Goal: Information Seeking & Learning: Compare options

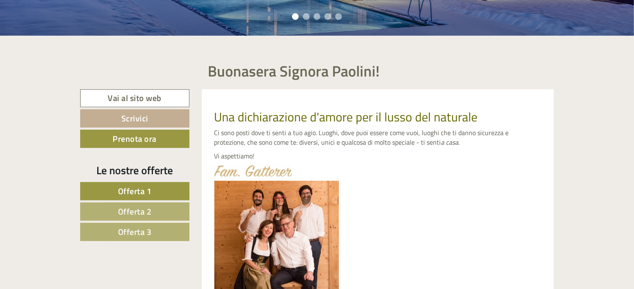
scroll to position [380, 0]
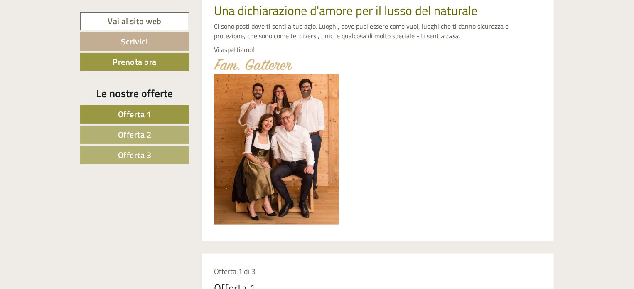
click at [132, 112] on span "Offerta 1" at bounding box center [135, 114] width 34 height 13
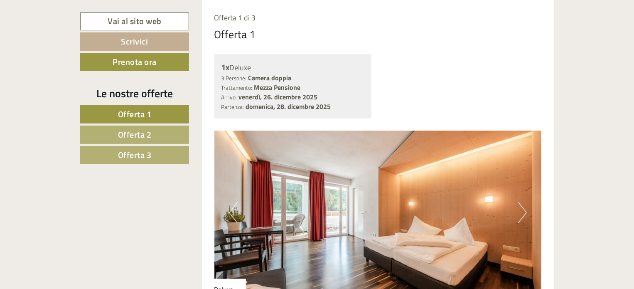
click at [517, 211] on img at bounding box center [377, 213] width 327 height 164
click at [527, 207] on img at bounding box center [377, 213] width 327 height 164
click at [525, 209] on button "Next" at bounding box center [522, 212] width 9 height 21
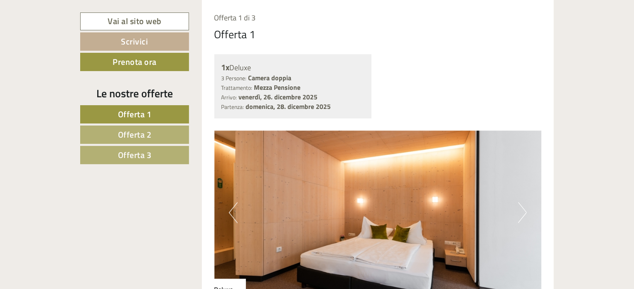
click at [525, 209] on button "Next" at bounding box center [522, 212] width 9 height 21
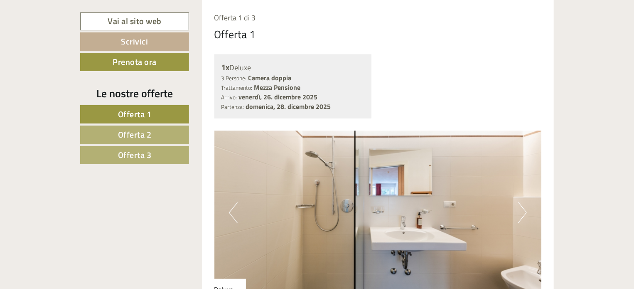
click at [525, 209] on button "Next" at bounding box center [522, 212] width 9 height 21
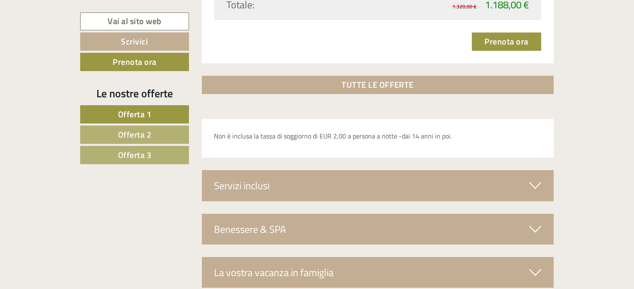
scroll to position [1257, 0]
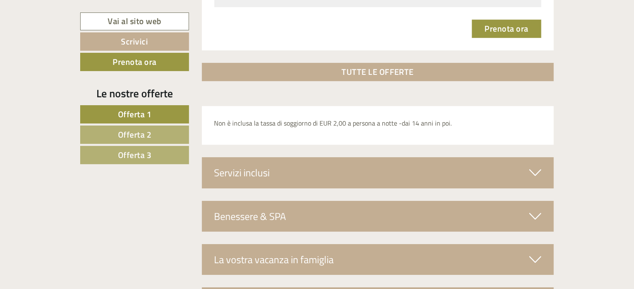
click at [533, 172] on icon at bounding box center [535, 172] width 12 height 14
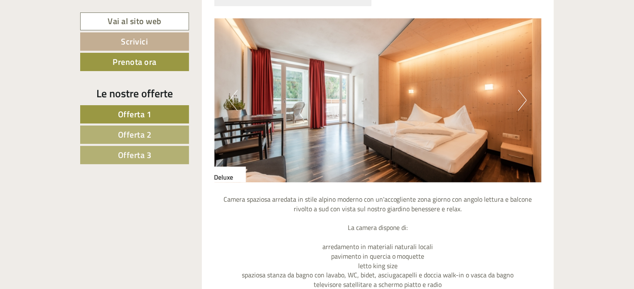
scroll to position [726, 0]
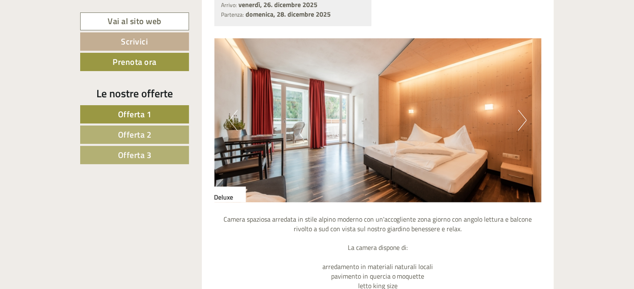
click at [132, 137] on span "Offerta 2" at bounding box center [135, 134] width 34 height 13
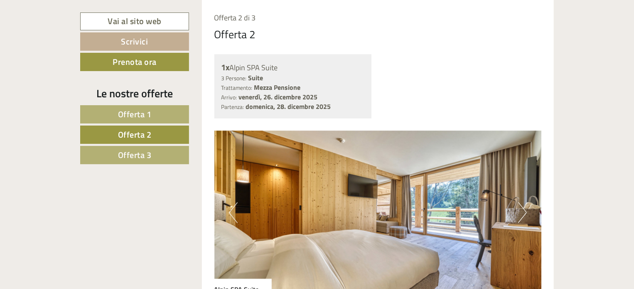
click at [523, 211] on button "Next" at bounding box center [522, 212] width 9 height 21
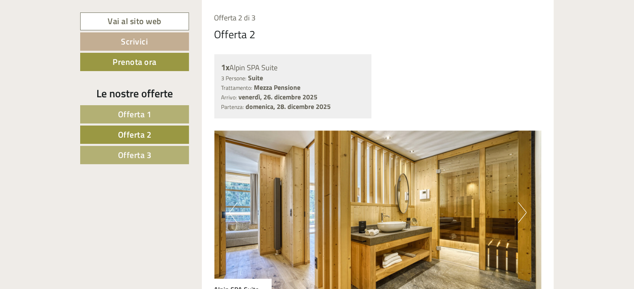
click at [523, 211] on button "Next" at bounding box center [522, 212] width 9 height 21
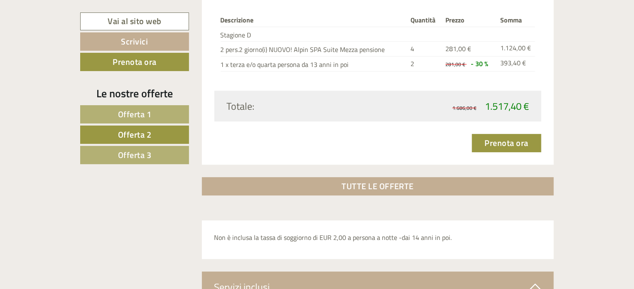
scroll to position [1179, 0]
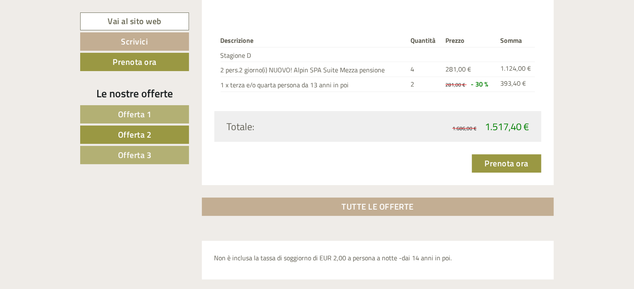
click at [144, 152] on span "Offerta 3" at bounding box center [135, 154] width 34 height 13
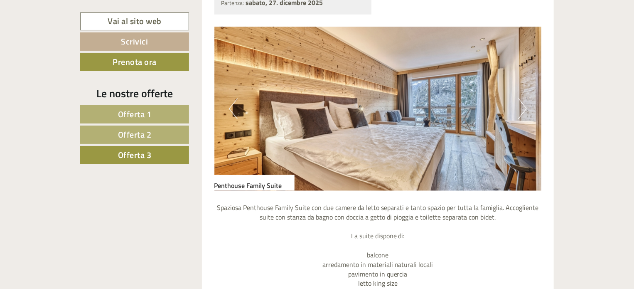
scroll to position [734, 0]
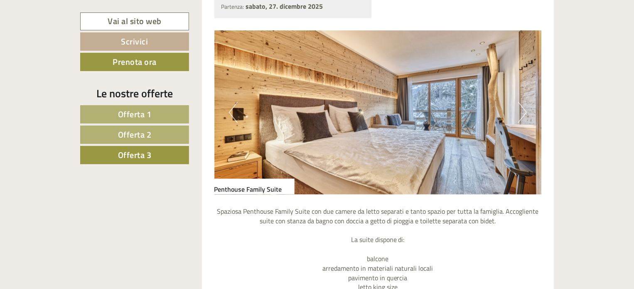
click at [519, 108] on button "Next" at bounding box center [522, 112] width 9 height 21
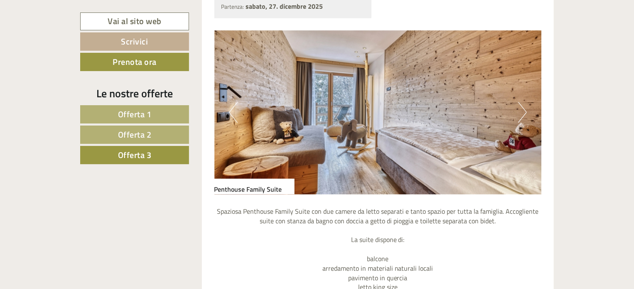
click at [519, 108] on button "Next" at bounding box center [522, 112] width 9 height 21
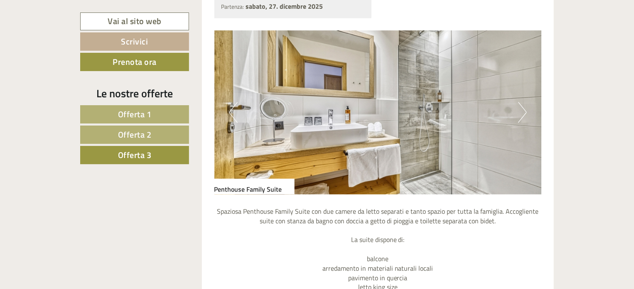
click at [519, 108] on button "Next" at bounding box center [522, 112] width 9 height 21
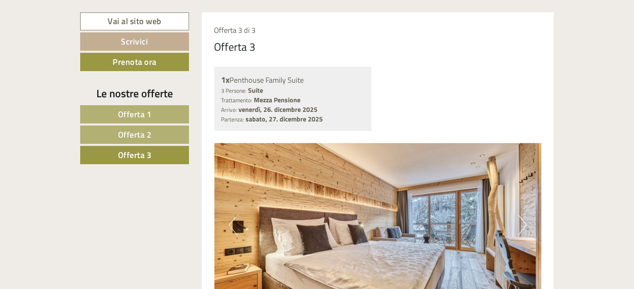
scroll to position [564, 0]
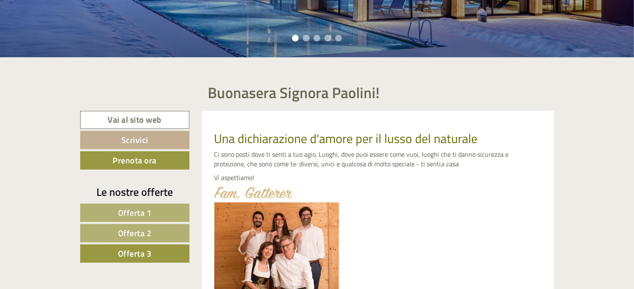
click at [151, 206] on span "Offerta 1" at bounding box center [135, 212] width 34 height 13
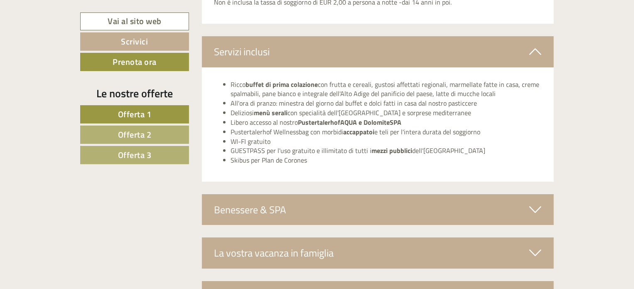
scroll to position [1382, 0]
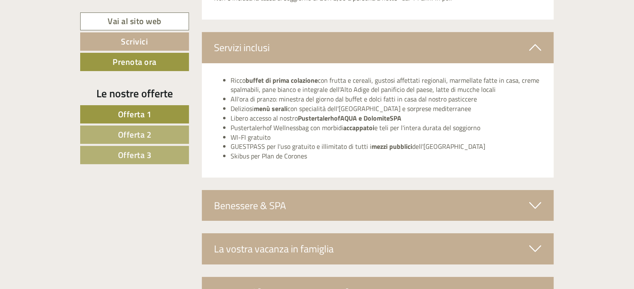
click at [534, 208] on icon at bounding box center [535, 205] width 12 height 14
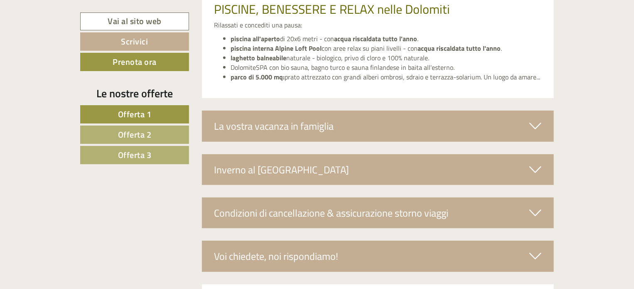
scroll to position [1809, 0]
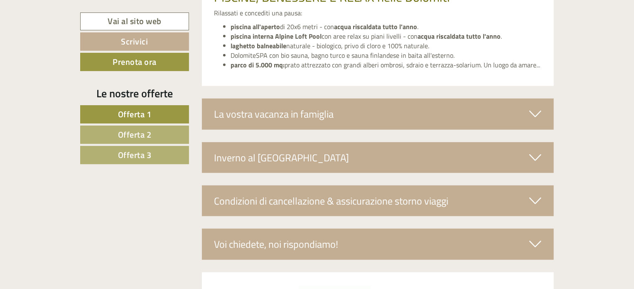
click at [541, 157] on div "Inverno al [GEOGRAPHIC_DATA]" at bounding box center [378, 157] width 352 height 31
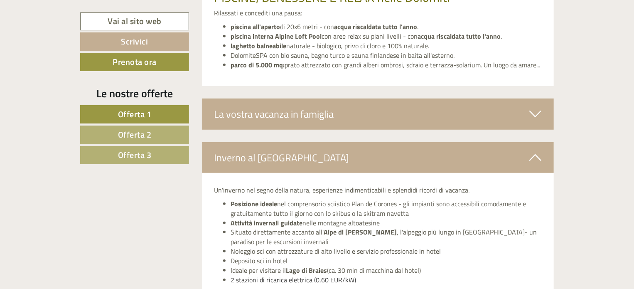
click at [138, 136] on span "Offerta 2" at bounding box center [135, 134] width 34 height 13
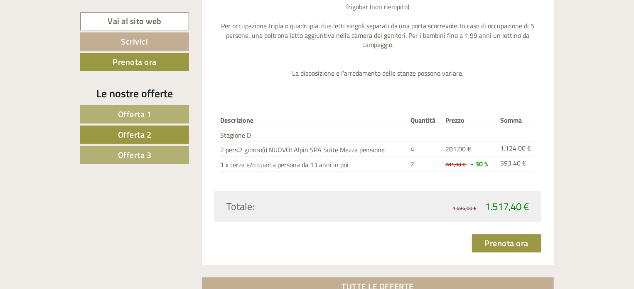
scroll to position [1122, 0]
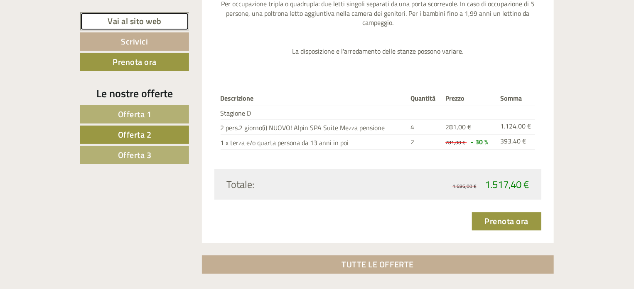
click at [140, 23] on link "Vai al sito web" at bounding box center [134, 21] width 109 height 18
